Goal: Information Seeking & Learning: Learn about a topic

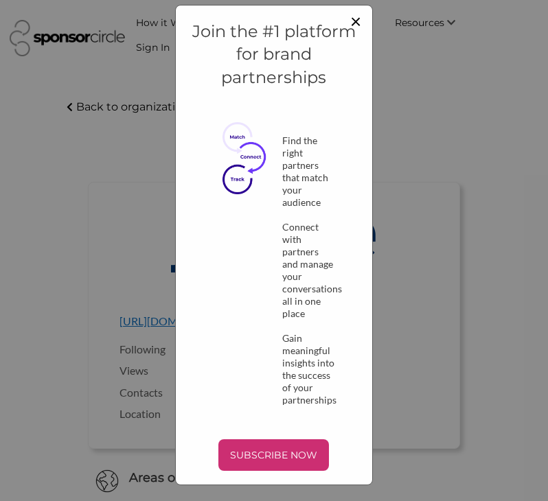
click at [355, 21] on span "×" at bounding box center [355, 20] width 11 height 23
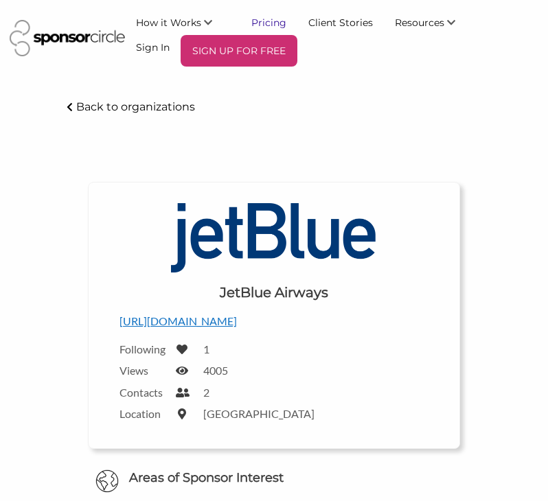
click at [274, 21] on link "Pricing" at bounding box center [268, 22] width 57 height 25
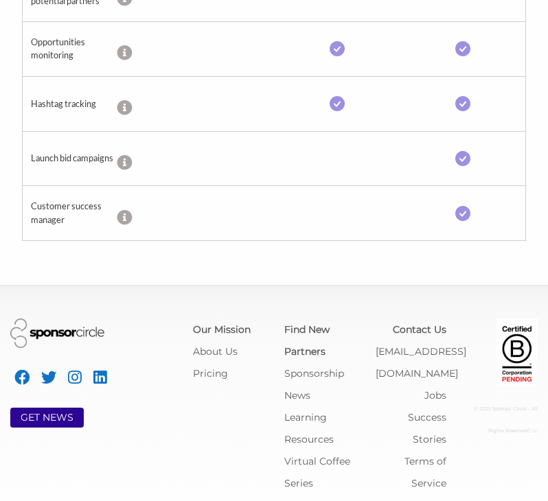
scroll to position [965, 0]
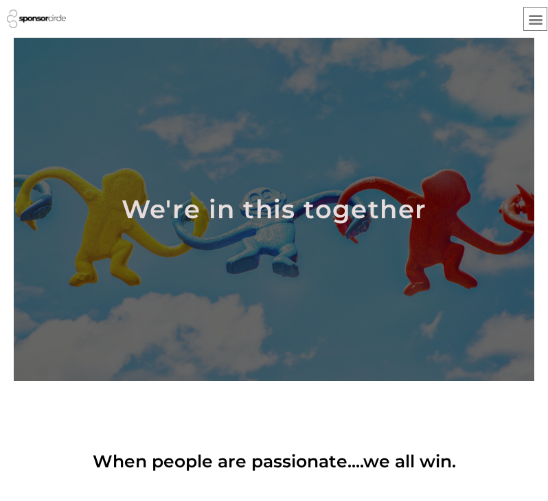
drag, startPoint x: 0, startPoint y: 0, endPoint x: 214, endPoint y: 351, distance: 411.4
click at [219, 347] on div at bounding box center [274, 209] width 520 height 343
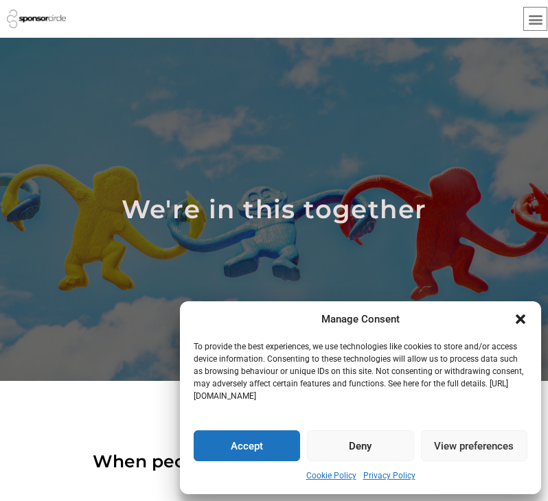
click at [519, 316] on icon "Close dialogue" at bounding box center [520, 319] width 10 height 10
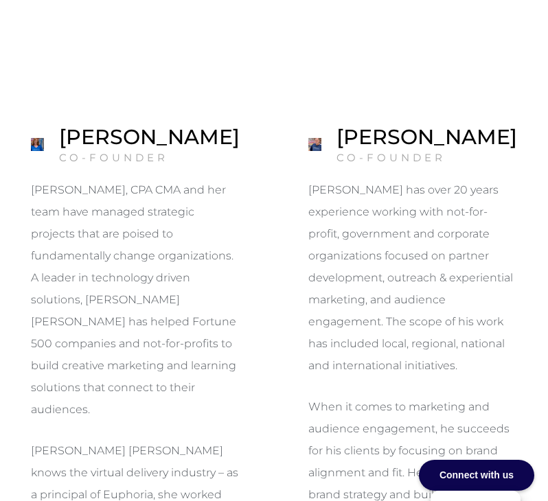
scroll to position [961, 0]
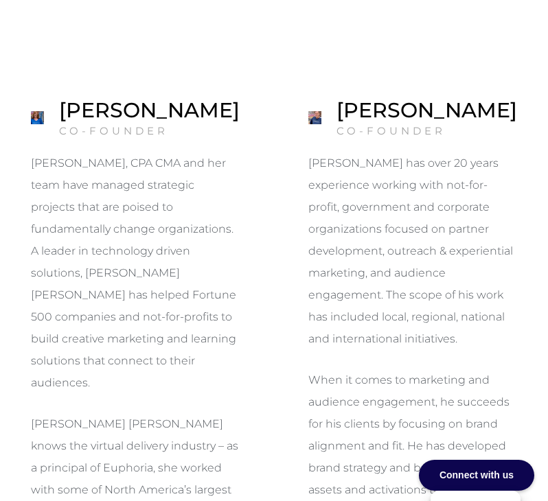
click at [44, 111] on img at bounding box center [37, 117] width 13 height 13
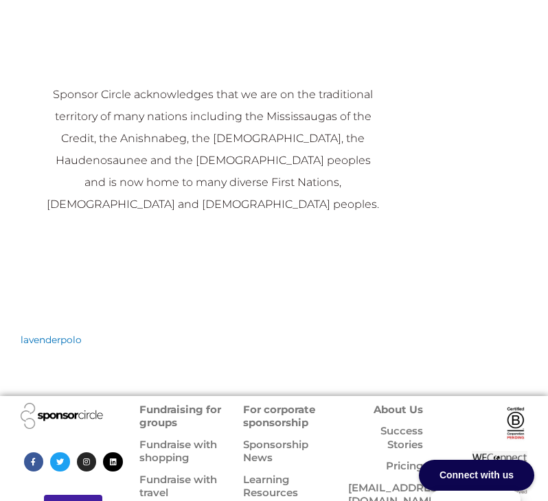
scroll to position [1849, 0]
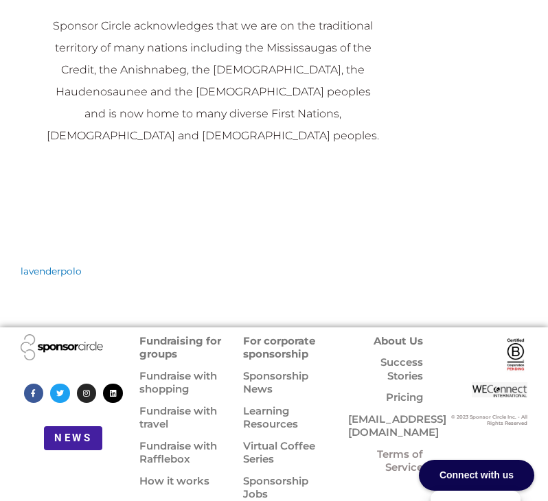
click at [294, 334] on link "For corporate sponsorship" at bounding box center [279, 347] width 72 height 27
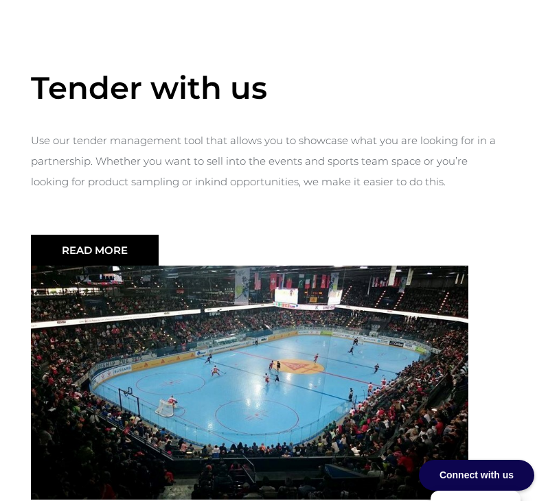
scroll to position [2539, 0]
